Goal: Information Seeking & Learning: Learn about a topic

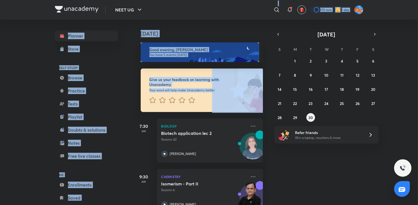
drag, startPoint x: 0, startPoint y: 0, endPoint x: 211, endPoint y: 102, distance: 234.2
click at [211, 102] on div "NEET UG ​ 170 min 1 day Planner Store SELF STUDY Browse Practice Tests Playlist…" at bounding box center [209, 102] width 418 height 205
click at [296, 116] on abbr "29" at bounding box center [295, 117] width 4 height 5
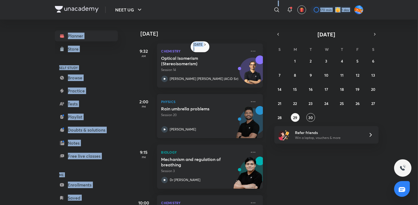
click at [233, 128] on img at bounding box center [248, 124] width 30 height 37
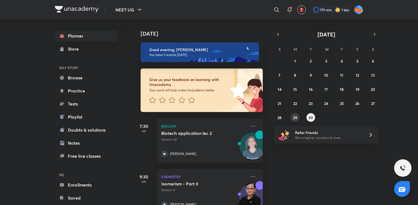
click at [298, 114] on button "29" at bounding box center [295, 117] width 9 height 9
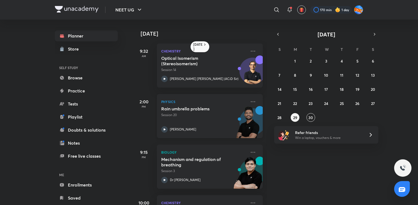
click at [210, 127] on div "[PERSON_NAME]" at bounding box center [203, 129] width 85 height 7
